Goal: Obtain resource: Obtain resource

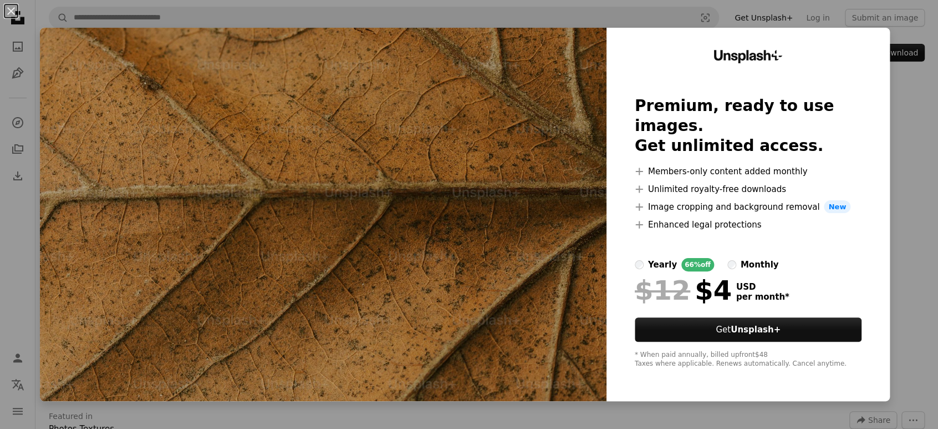
click at [899, 96] on div "An X shape Unsplash+ Premium, ready to use images. Get unlimited access. A plus…" at bounding box center [469, 214] width 938 height 429
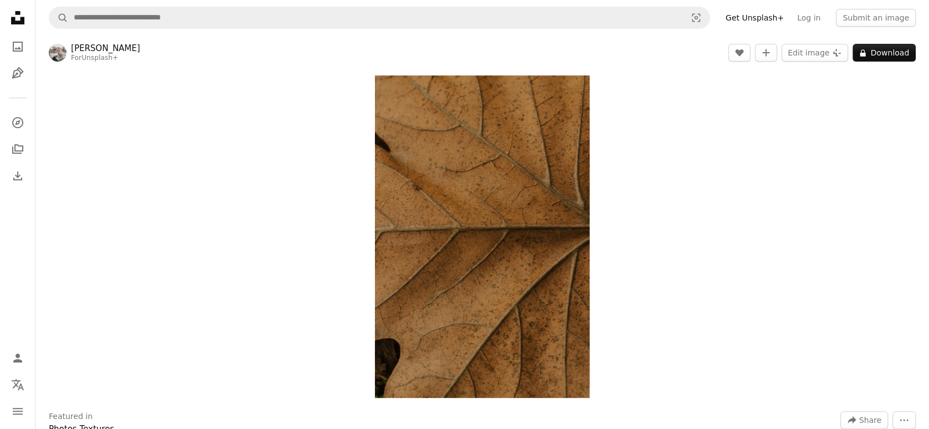
scroll to position [185, 0]
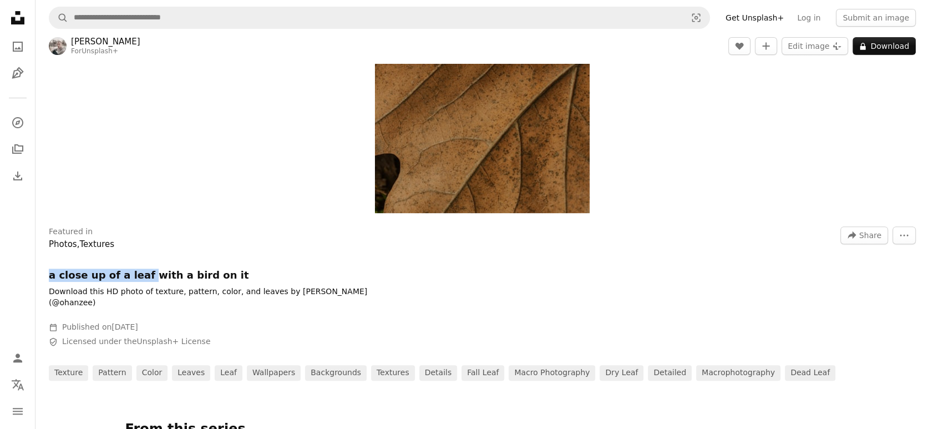
drag, startPoint x: 48, startPoint y: 274, endPoint x: 135, endPoint y: 269, distance: 87.2
click at [135, 269] on div "Featured in Photos , Textures A forward-right arrow Share More Actions a close …" at bounding box center [481, 299] width 893 height 162
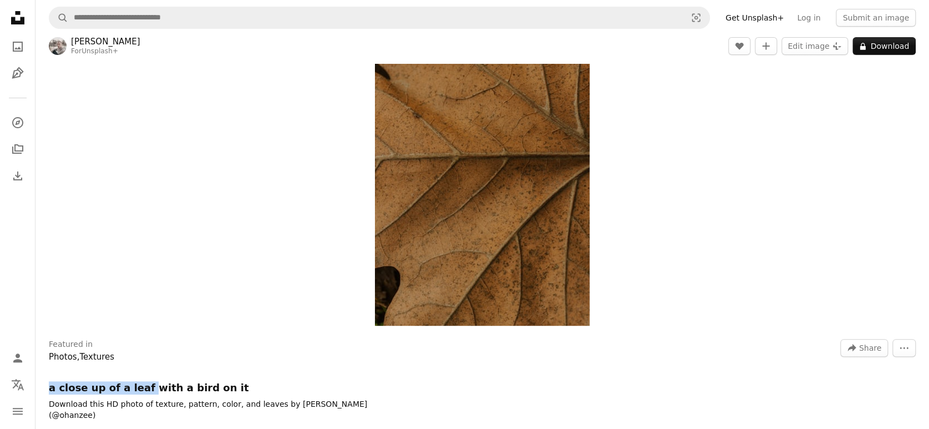
scroll to position [62, 0]
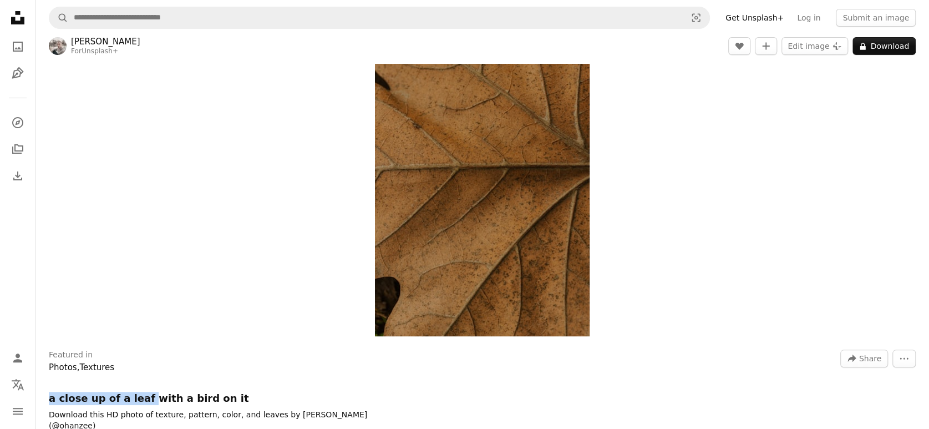
copy h1 "a close up of a leaf"
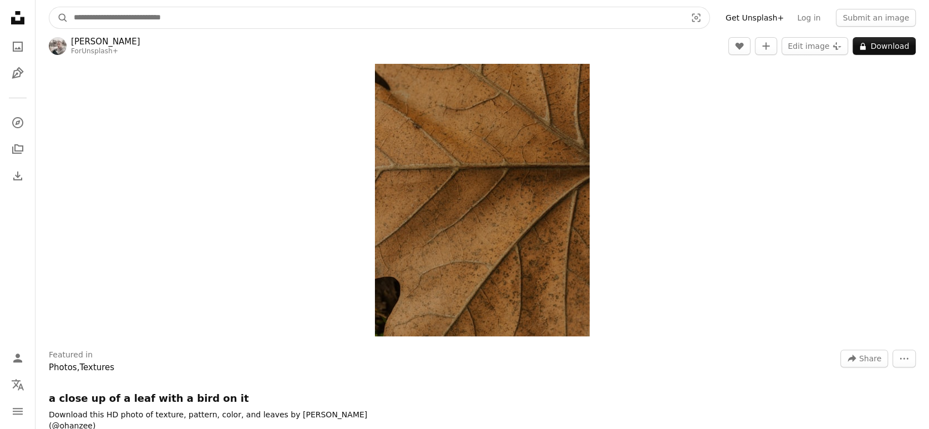
click at [173, 17] on input "Find visuals sitewide" at bounding box center [375, 17] width 614 height 21
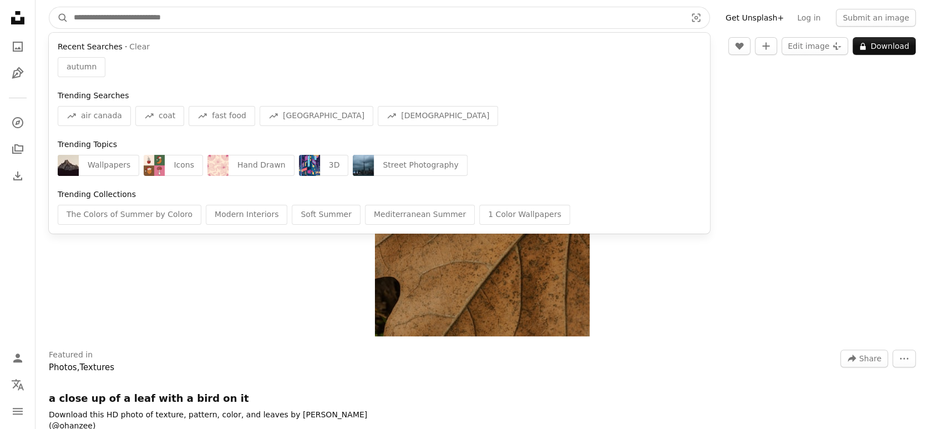
paste input "**********"
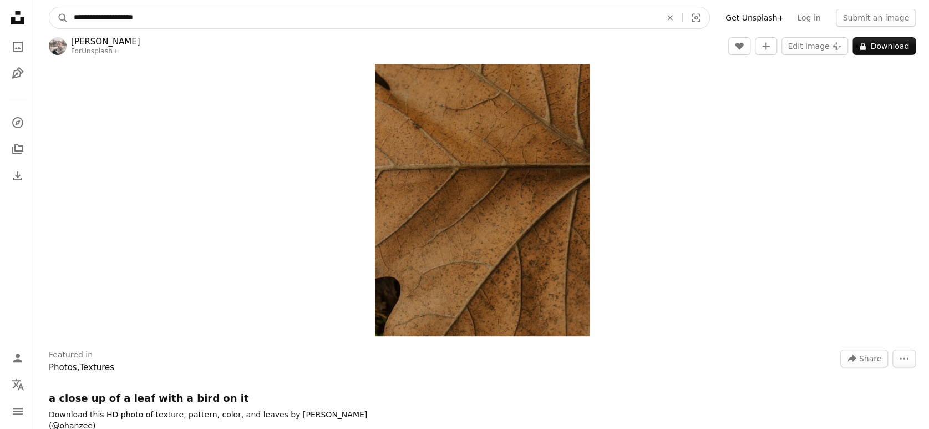
type input "**********"
click at [49, 7] on button "A magnifying glass" at bounding box center [58, 17] width 19 height 21
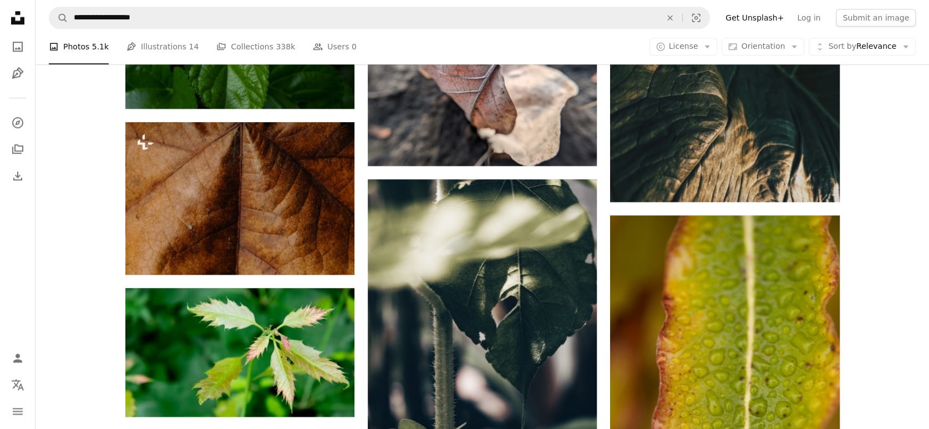
scroll to position [739, 0]
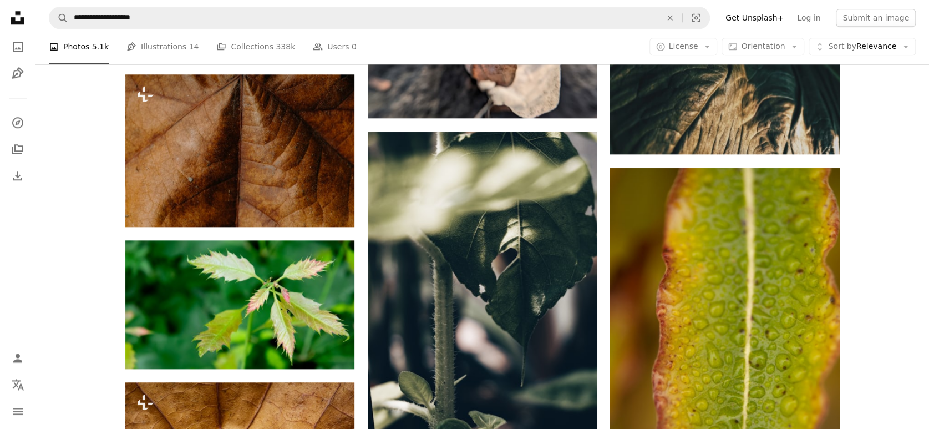
click at [690, 37] on div "A photo Photos 5.1k Pen Tool Illustrations 14 A stack of folders Collections 33…" at bounding box center [482, 46] width 867 height 35
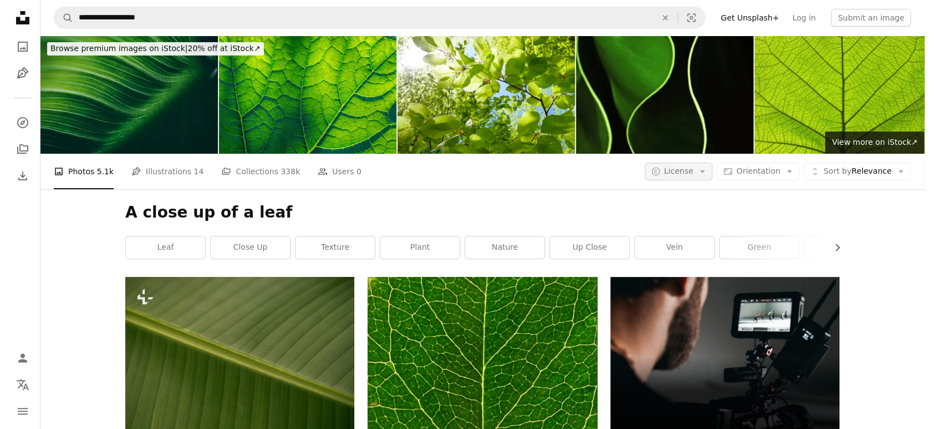
scroll to position [0, 0]
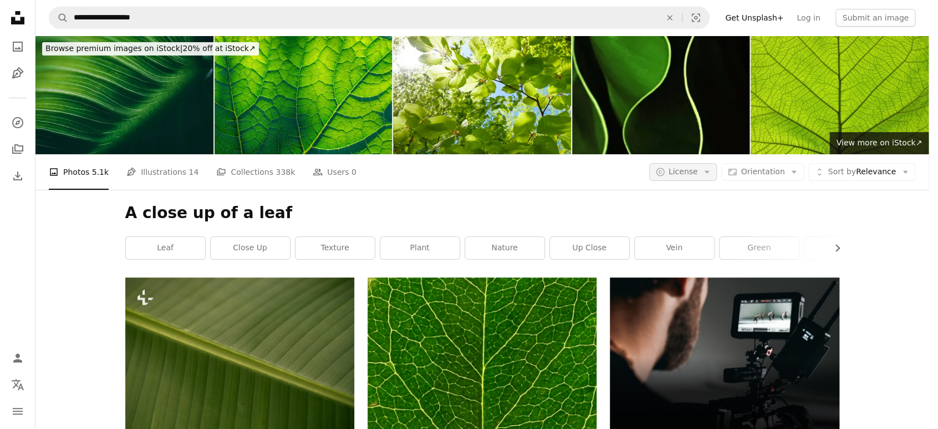
click at [697, 167] on span "License" at bounding box center [683, 171] width 29 height 9
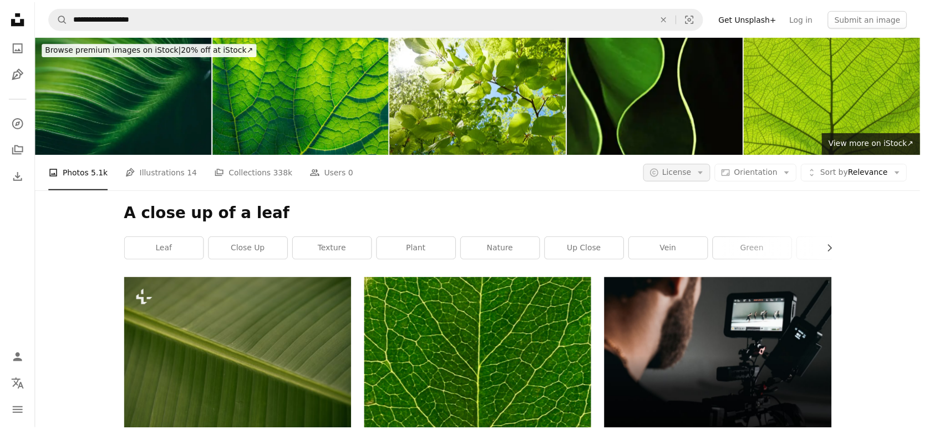
scroll to position [739, 0]
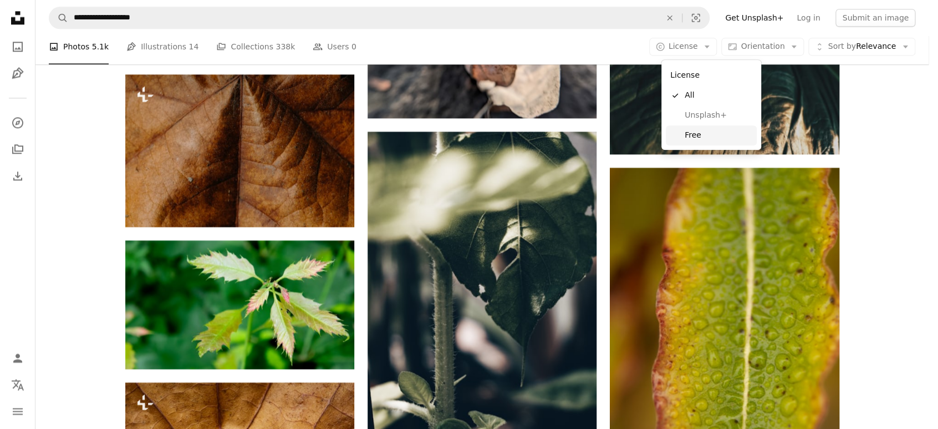
click at [688, 132] on span "Free" at bounding box center [719, 135] width 68 height 11
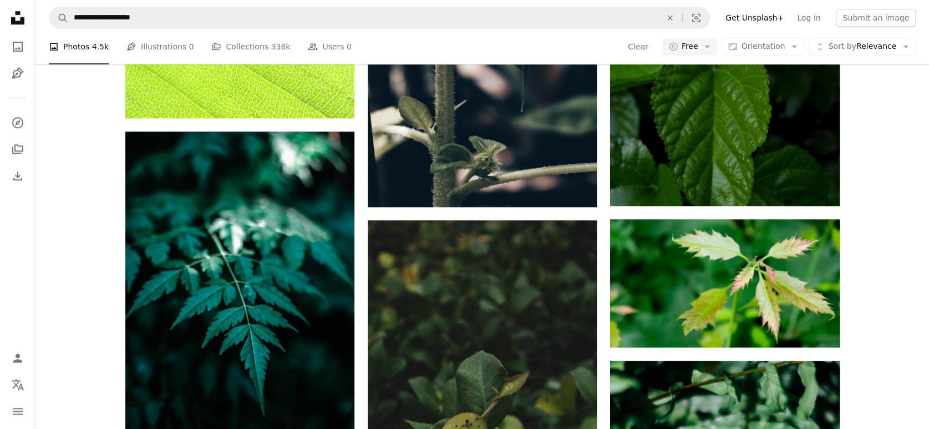
scroll to position [2587, 0]
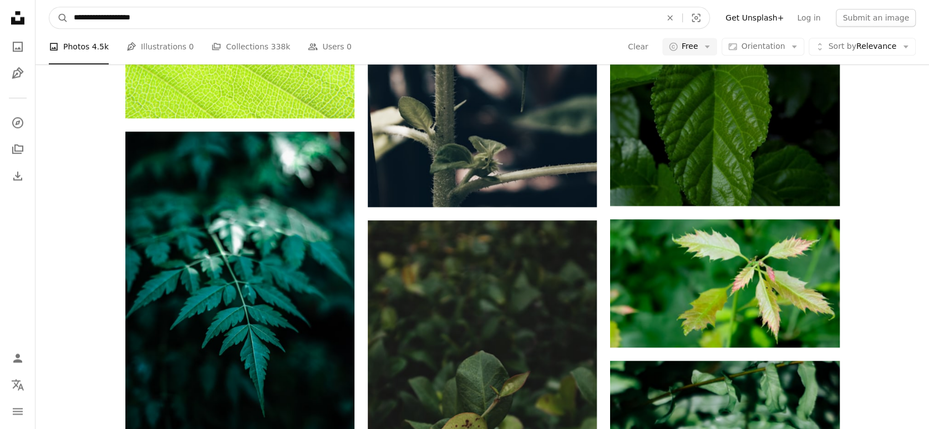
click at [146, 18] on input "**********" at bounding box center [362, 17] width 589 height 21
type input "**********"
click at [49, 7] on button "A magnifying glass" at bounding box center [58, 17] width 19 height 21
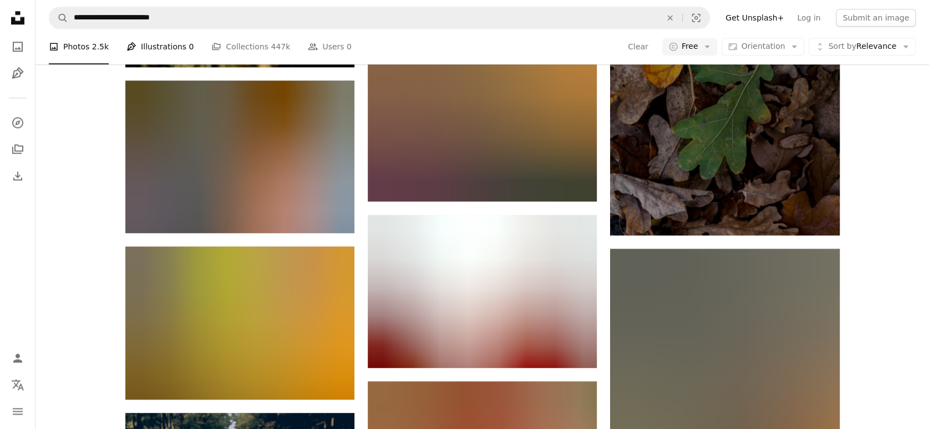
scroll to position [1638, 0]
